Goal: Information Seeking & Learning: Learn about a topic

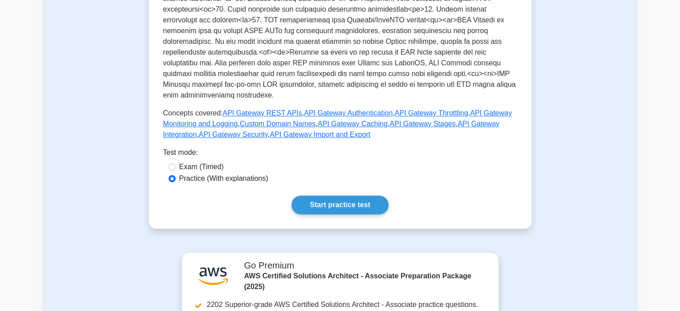
scroll to position [370, 0]
click at [333, 204] on link "Start practice test" at bounding box center [339, 204] width 97 height 19
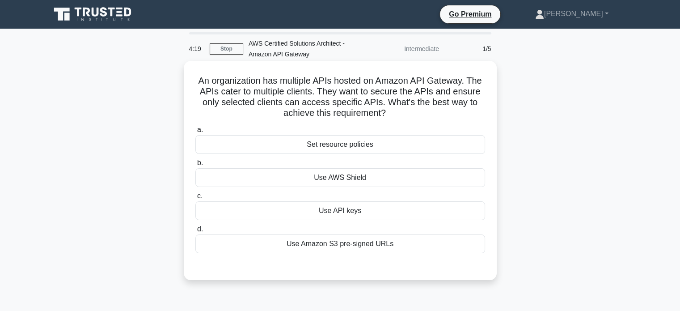
click at [366, 211] on div "Use API keys" at bounding box center [340, 210] width 290 height 19
click at [195, 199] on input "c. Use API keys" at bounding box center [195, 196] width 0 height 6
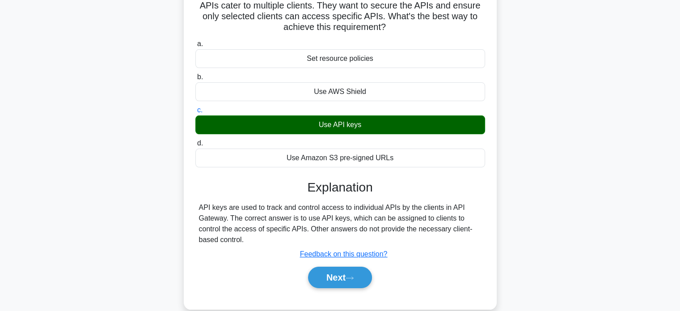
scroll to position [86, 0]
click at [333, 279] on button "Next" at bounding box center [340, 276] width 64 height 21
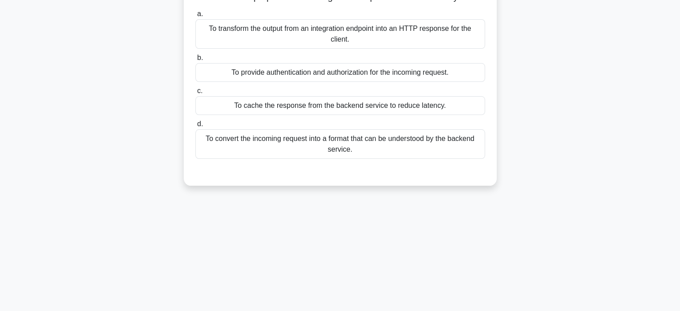
scroll to position [0, 0]
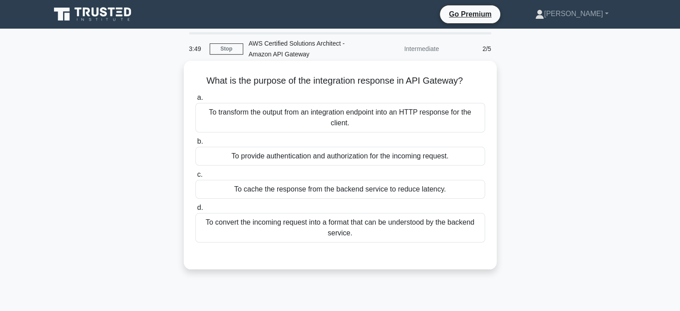
click at [396, 118] on div "To transform the output from an integration endpoint into an HTTP response for …" at bounding box center [340, 117] width 290 height 29
click at [195, 101] on input "a. To transform the output from an integration endpoint into an HTTP response f…" at bounding box center [195, 98] width 0 height 6
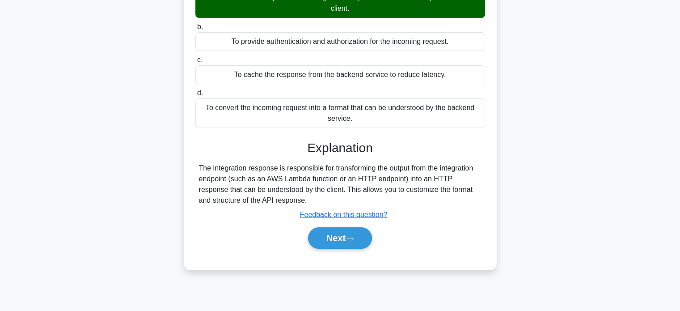
scroll to position [172, 0]
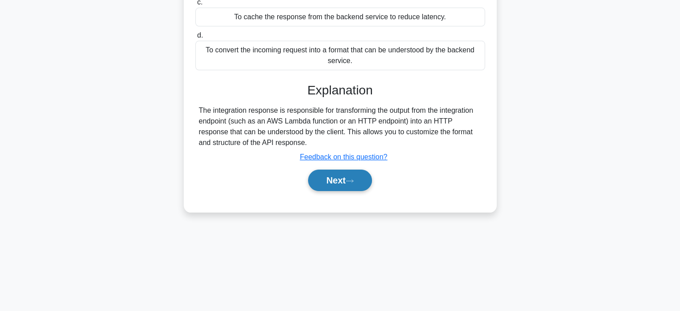
click at [342, 178] on button "Next" at bounding box center [340, 179] width 64 height 21
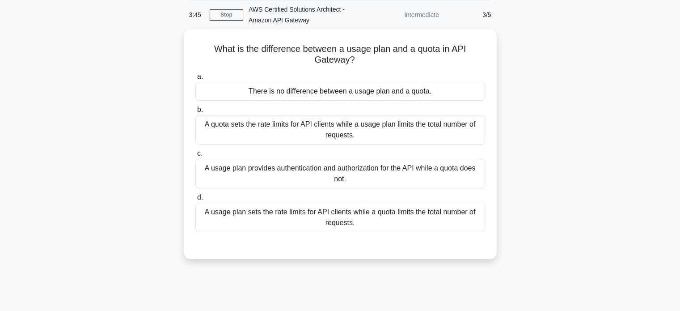
scroll to position [0, 0]
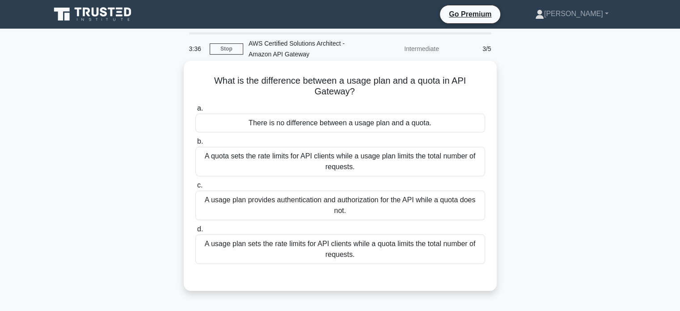
click at [391, 162] on div "A quota sets the rate limits for API clients while a usage plan limits the tota…" at bounding box center [340, 161] width 290 height 29
click at [195, 144] on input "b. A quota sets the rate limits for API clients while a usage plan limits the t…" at bounding box center [195, 142] width 0 height 6
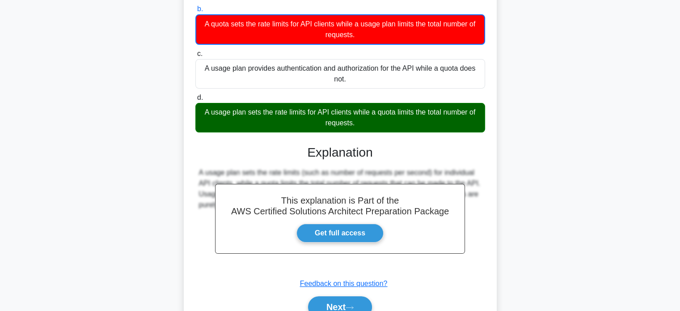
scroll to position [176, 0]
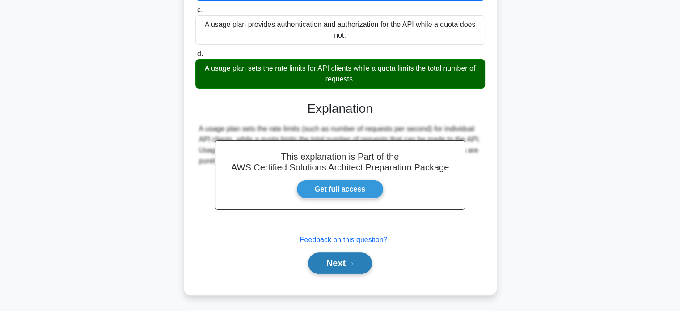
click at [341, 264] on button "Next" at bounding box center [340, 262] width 64 height 21
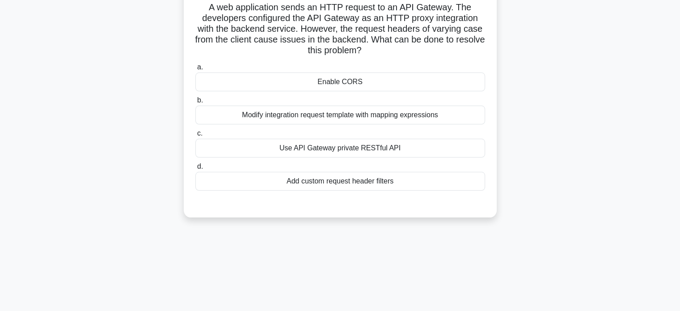
scroll to position [30, 0]
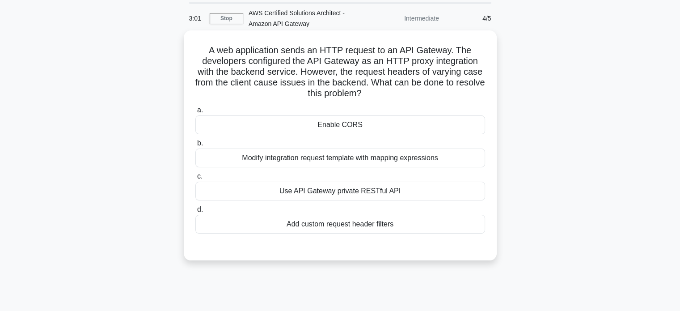
click at [426, 157] on div "Modify integration request template with mapping expressions" at bounding box center [340, 157] width 290 height 19
click at [195, 146] on input "b. Modify integration request template with mapping expressions" at bounding box center [195, 143] width 0 height 6
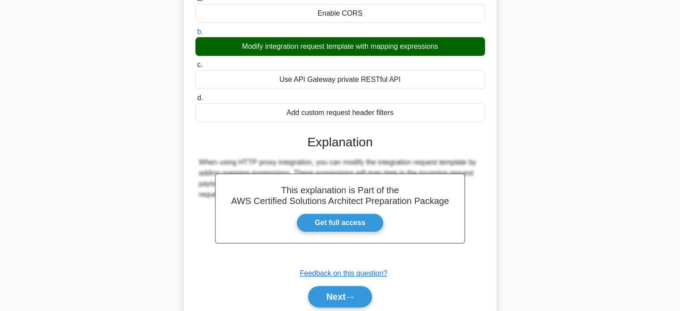
scroll to position [175, 0]
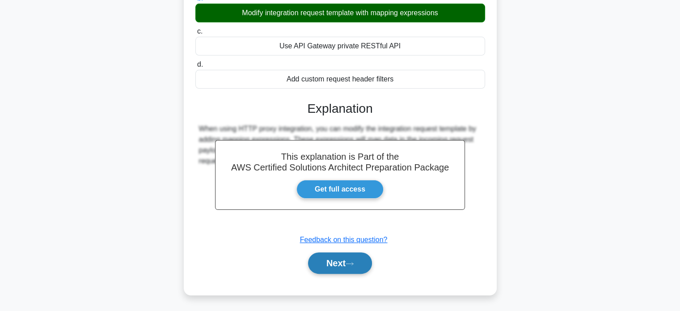
click at [332, 261] on button "Next" at bounding box center [340, 262] width 64 height 21
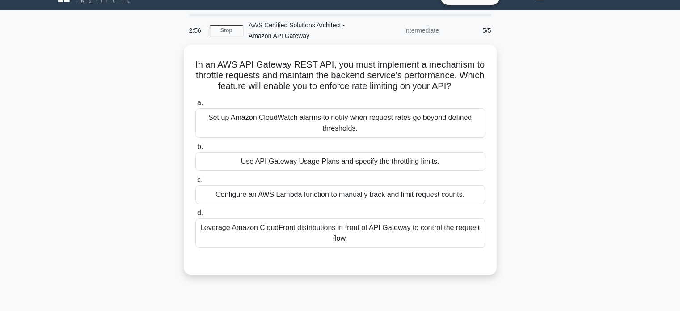
scroll to position [0, 0]
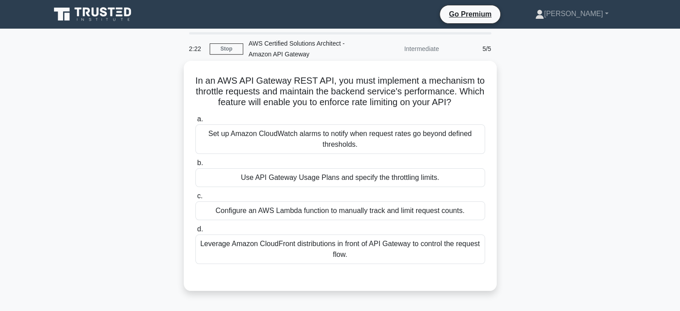
click at [442, 133] on div "Set up Amazon CloudWatch alarms to notify when request rates go beyond defined …" at bounding box center [340, 138] width 290 height 29
click at [195, 122] on input "a. Set up Amazon CloudWatch alarms to notify when request rates go beyond defin…" at bounding box center [195, 119] width 0 height 6
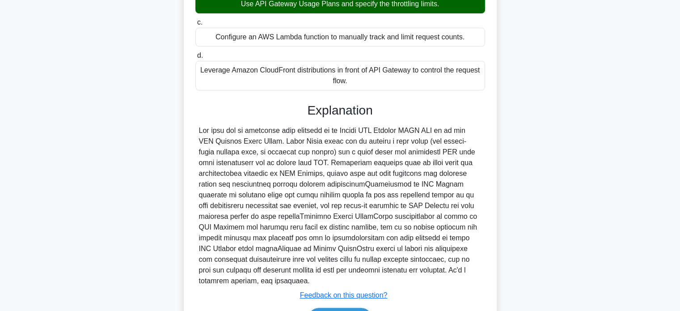
scroll to position [230, 0]
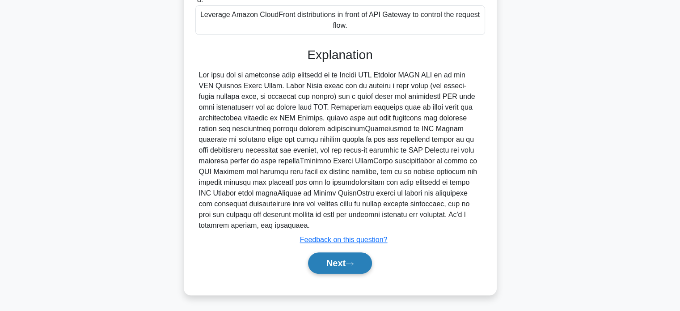
click at [348, 258] on button "Next" at bounding box center [340, 262] width 64 height 21
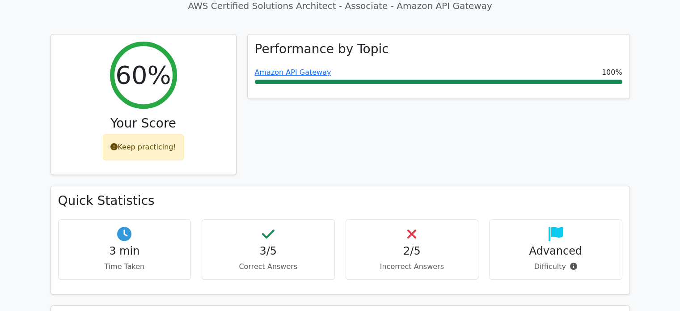
scroll to position [329, 0]
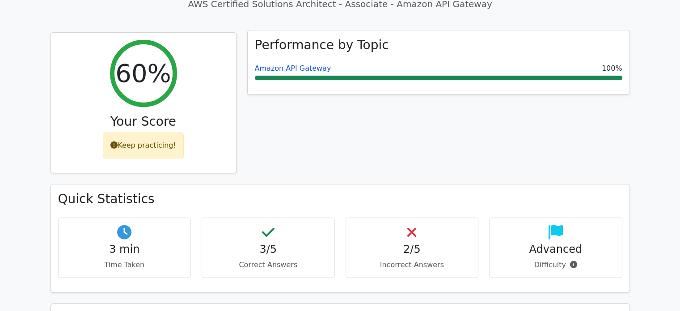
click at [291, 64] on link "Amazon API Gateway" at bounding box center [293, 68] width 76 height 8
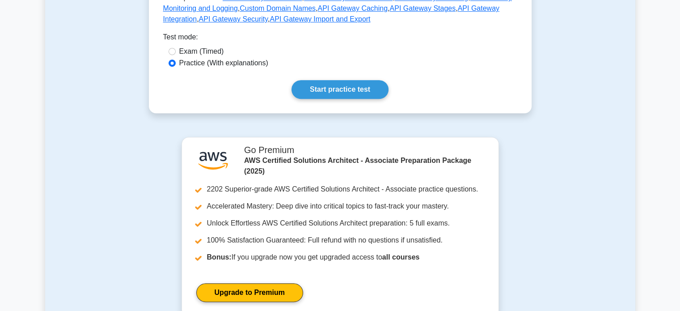
scroll to position [484, 0]
click at [352, 94] on link "Start practice test" at bounding box center [339, 89] width 97 height 19
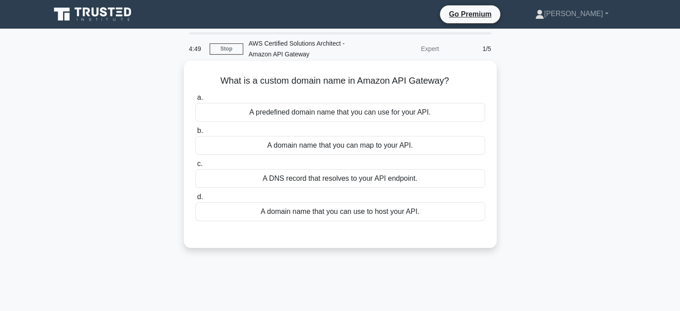
click at [431, 116] on div "A predefined domain name that you can use for your API." at bounding box center [340, 112] width 290 height 19
click at [195, 101] on input "a. A predefined domain name that you can use for your API." at bounding box center [195, 98] width 0 height 6
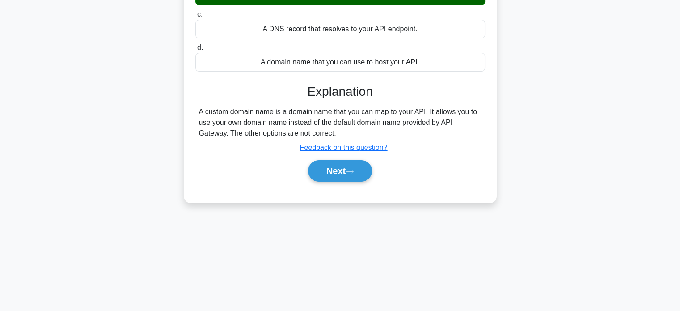
scroll to position [172, 0]
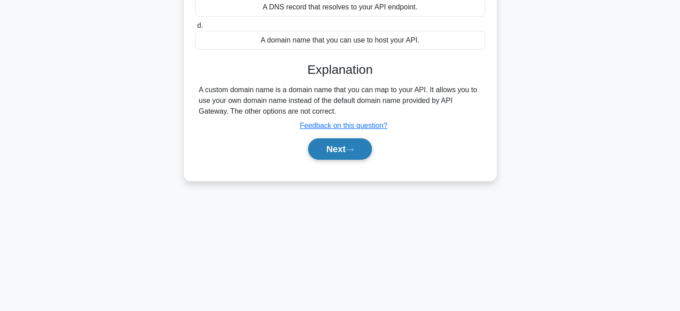
click at [333, 151] on button "Next" at bounding box center [340, 148] width 64 height 21
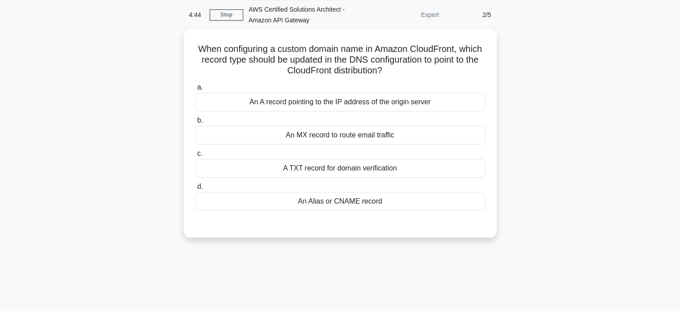
scroll to position [0, 0]
